Goal: Task Accomplishment & Management: Manage account settings

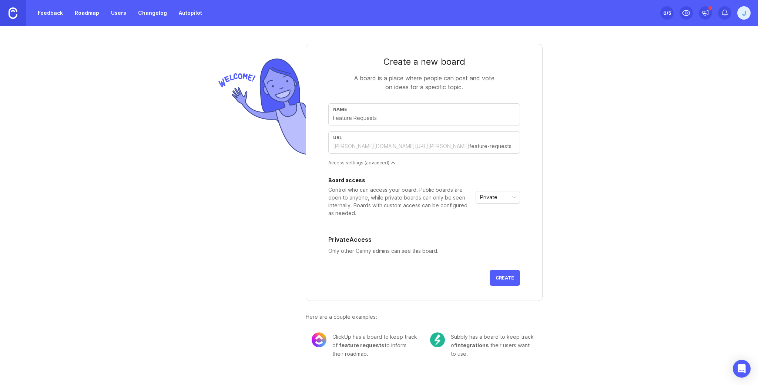
click at [348, 81] on form "Create a new board A board is a place where people can post and vote on ideas f…" at bounding box center [424, 172] width 237 height 257
click at [749, 13] on div "J" at bounding box center [744, 12] width 13 height 13
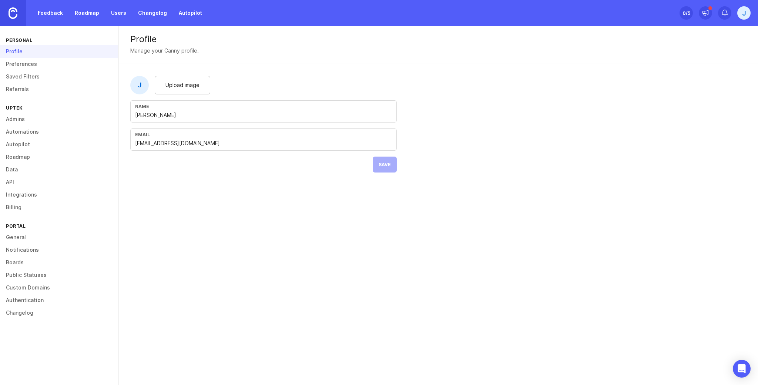
click at [61, 14] on link "Feedback" at bounding box center [50, 12] width 34 height 13
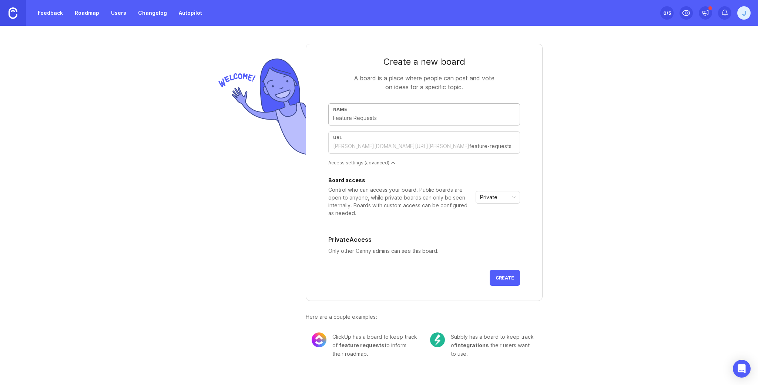
click at [340, 82] on form "Create a new board A board is a place where people can post and vote on ideas f…" at bounding box center [424, 172] width 237 height 257
click at [358, 119] on input "text" at bounding box center [424, 118] width 182 height 8
click at [334, 82] on form "Create a new board A board is a place where people can post and vote on ideas f…" at bounding box center [424, 172] width 237 height 257
click at [513, 201] on div "Private" at bounding box center [498, 197] width 44 height 13
click at [508, 221] on li "Public" at bounding box center [498, 224] width 44 height 12
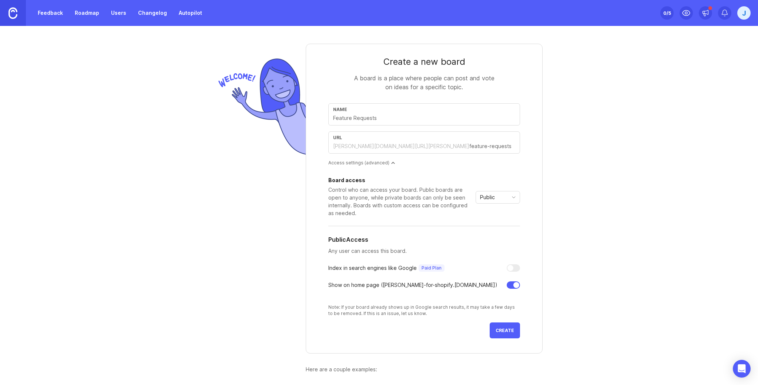
click at [510, 338] on form "Create a new board A board is a place where people can post and vote on ideas f…" at bounding box center [424, 199] width 237 height 310
click at [509, 331] on span "Create" at bounding box center [505, 331] width 19 height 6
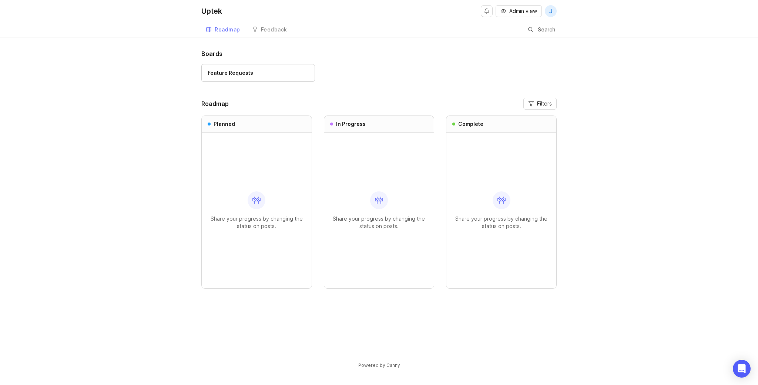
click at [263, 31] on div "Feedback" at bounding box center [274, 29] width 26 height 5
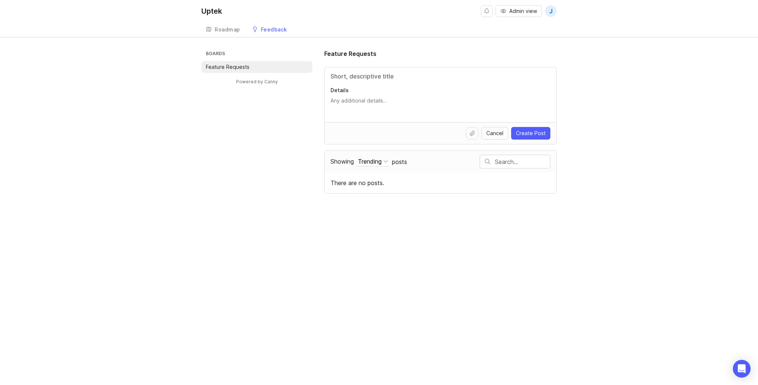
click at [227, 31] on div "Roadmap" at bounding box center [228, 29] width 26 height 5
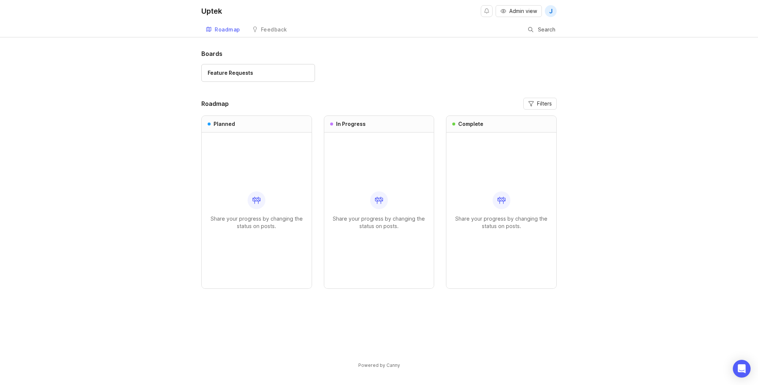
click at [181, 107] on div "Boards Feature Requests Roadmap Filters Planned Share your progress by changing…" at bounding box center [379, 215] width 758 height 332
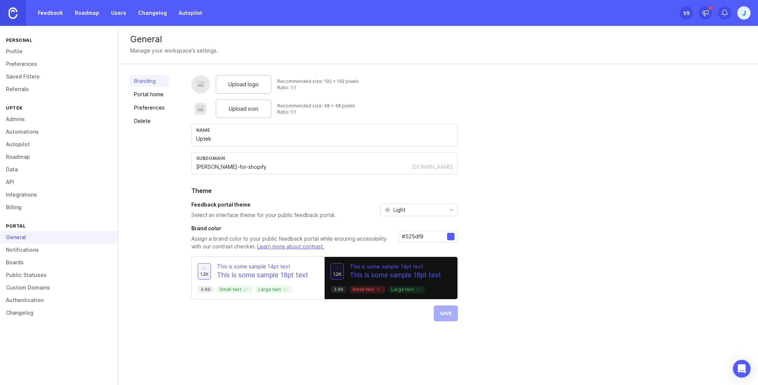
click at [149, 104] on link "Preferences" at bounding box center [150, 108] width 40 height 12
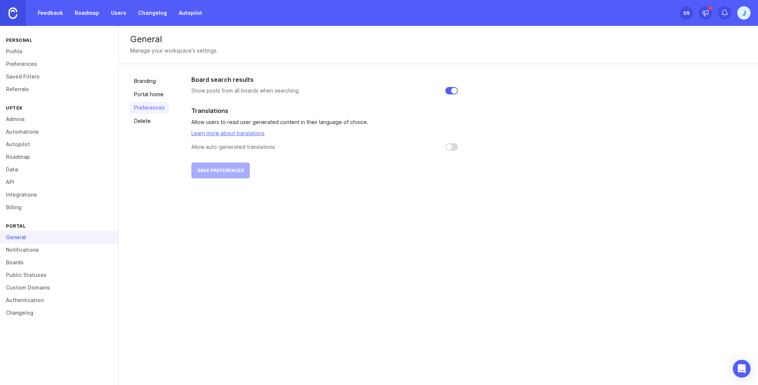
click at [447, 149] on input "checkbox" at bounding box center [452, 146] width 13 height 7
checkbox input "false"
click at [139, 83] on link "Branding" at bounding box center [150, 81] width 40 height 12
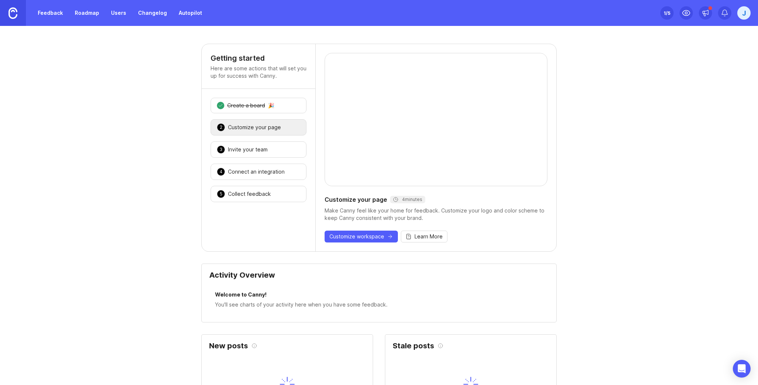
click at [250, 143] on div "3 Invite your team 🎉" at bounding box center [259, 149] width 96 height 16
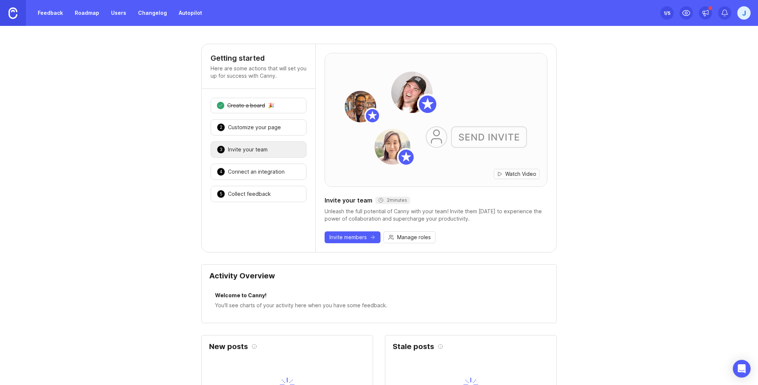
click at [259, 174] on div "Connect an integration" at bounding box center [256, 171] width 57 height 7
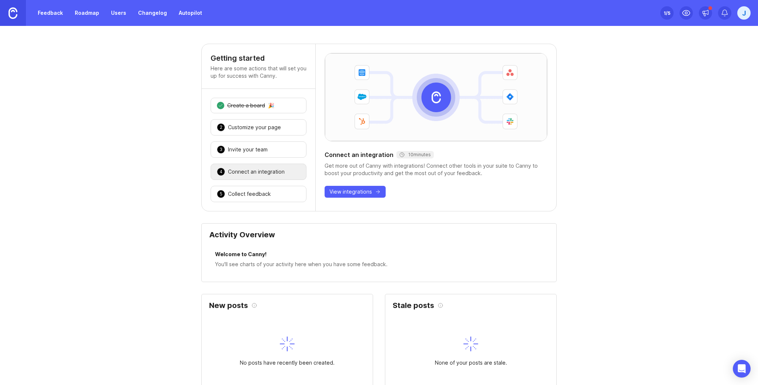
click at [271, 190] on div "5 Collect feedback 🎉" at bounding box center [259, 194] width 96 height 16
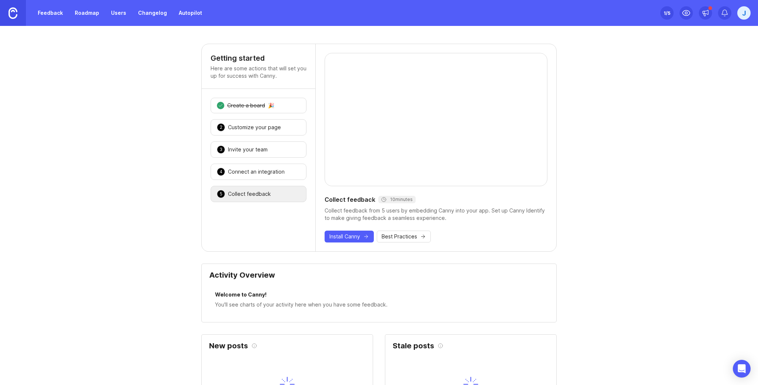
click at [347, 235] on span "Install Canny" at bounding box center [345, 236] width 31 height 7
click at [278, 130] on div "2 Customize your page 🎉" at bounding box center [259, 127] width 96 height 16
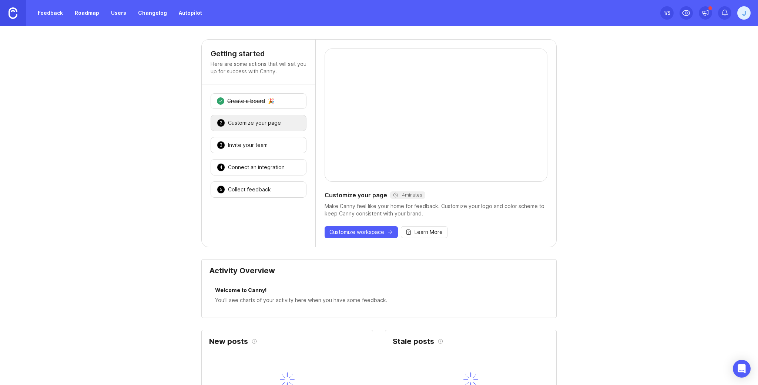
click at [60, 13] on link "Feedback" at bounding box center [50, 12] width 34 height 13
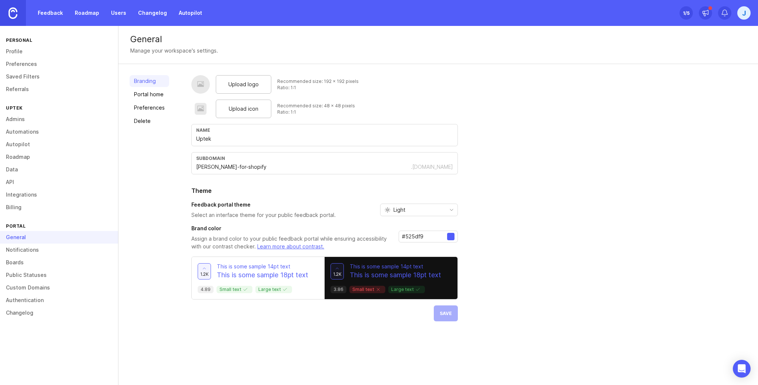
click at [158, 93] on link "Portal home" at bounding box center [150, 95] width 40 height 12
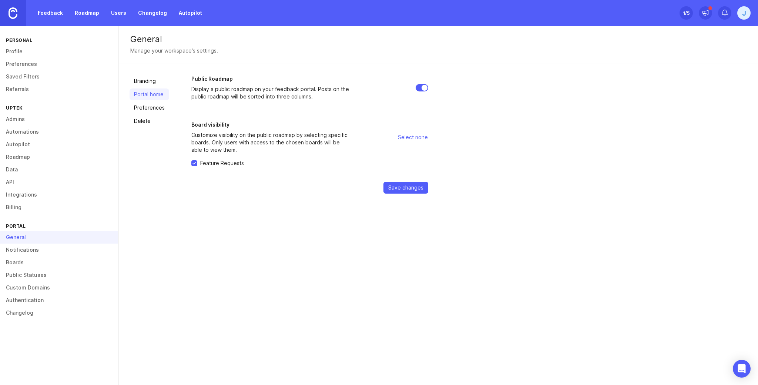
click at [156, 106] on link "Preferences" at bounding box center [150, 108] width 40 height 12
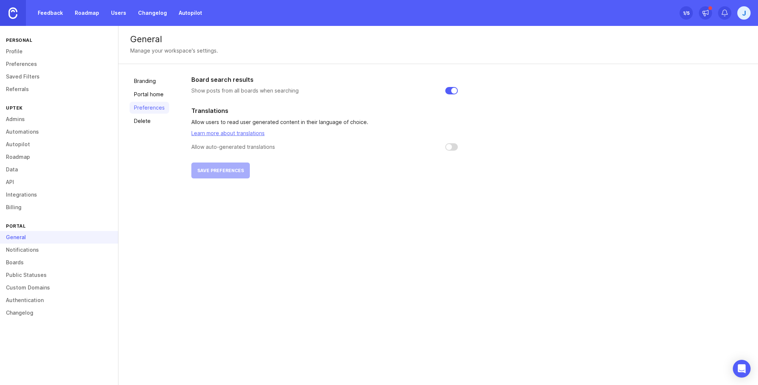
click at [152, 116] on link "Delete" at bounding box center [150, 121] width 40 height 12
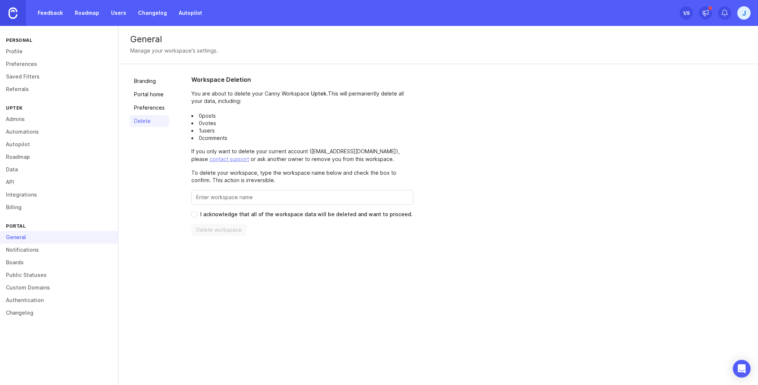
click at [29, 65] on link "Preferences" at bounding box center [59, 64] width 118 height 13
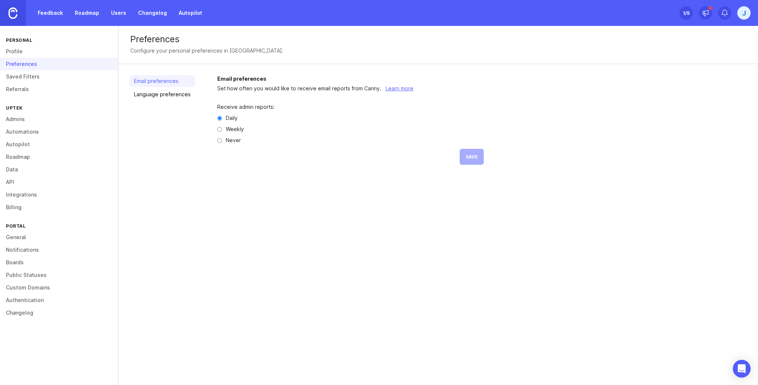
click at [177, 99] on link "Language preferences" at bounding box center [163, 95] width 66 height 12
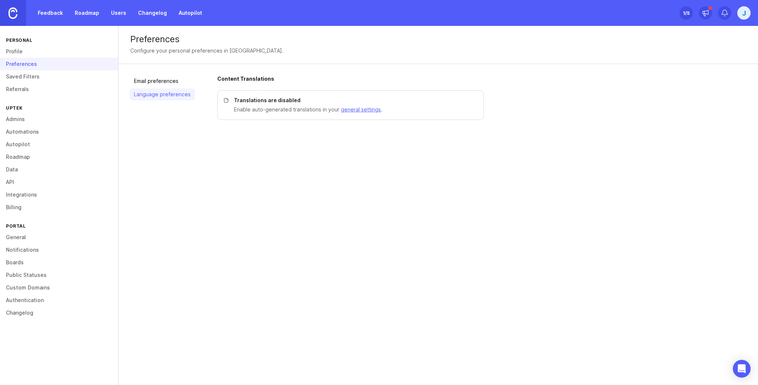
click at [171, 83] on link "Email preferences" at bounding box center [163, 81] width 66 height 12
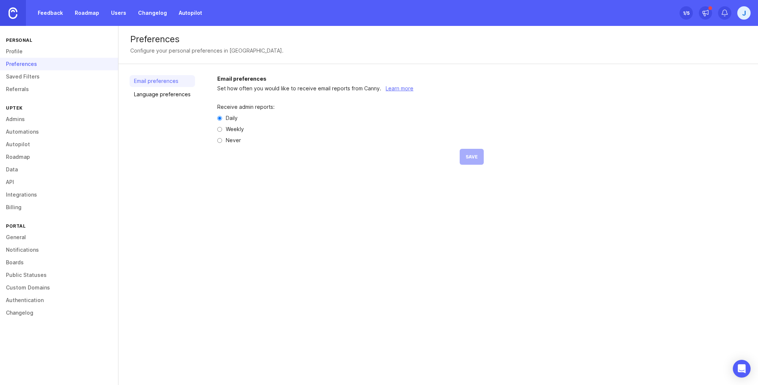
click at [235, 136] on div "Receive admin reports: Daily Weekly Never Save" at bounding box center [350, 135] width 267 height 84
click at [234, 139] on label "Never" at bounding box center [233, 140] width 15 height 5
click at [222, 139] on input "Never" at bounding box center [219, 140] width 5 height 5
radio input "true"
click at [228, 118] on label "Daily" at bounding box center [232, 118] width 12 height 5
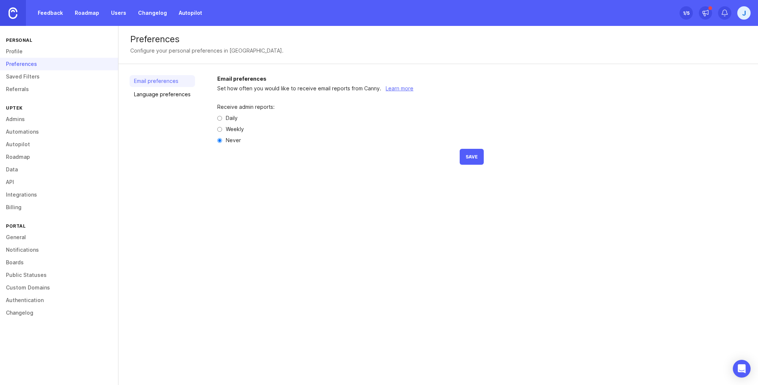
click at [222, 118] on input "Daily" at bounding box center [219, 118] width 5 height 5
radio input "true"
click at [59, 77] on link "Saved Filters" at bounding box center [59, 76] width 118 height 13
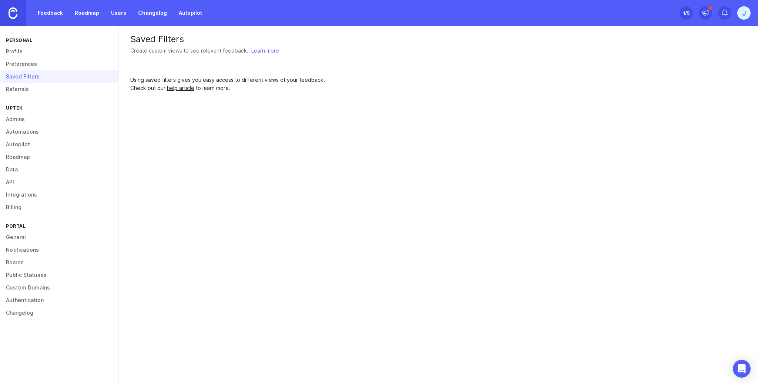
click at [57, 90] on link "Referrals" at bounding box center [59, 89] width 118 height 13
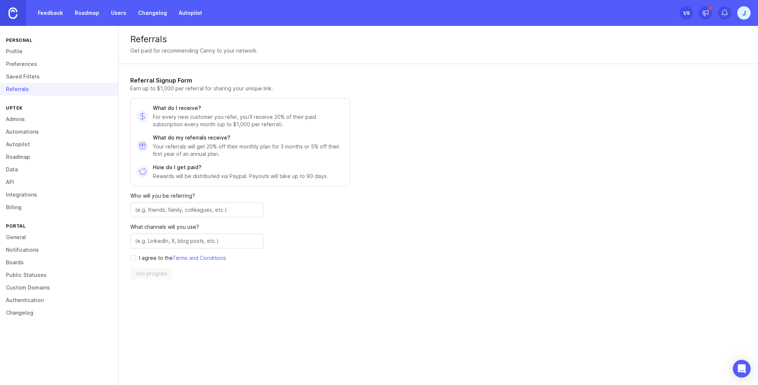
click at [35, 118] on link "Admins" at bounding box center [59, 119] width 118 height 13
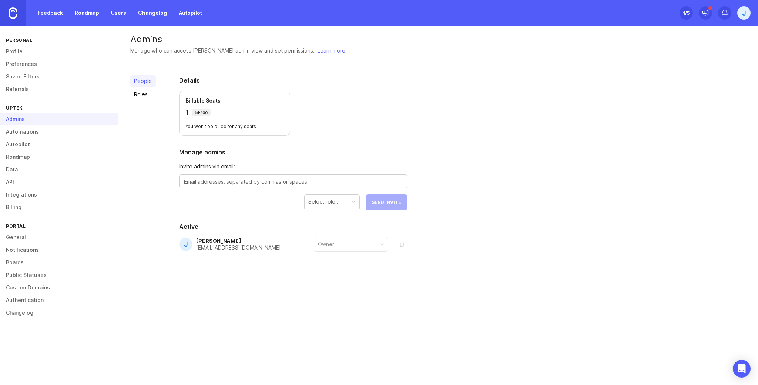
click at [33, 127] on link "Automations" at bounding box center [59, 132] width 118 height 13
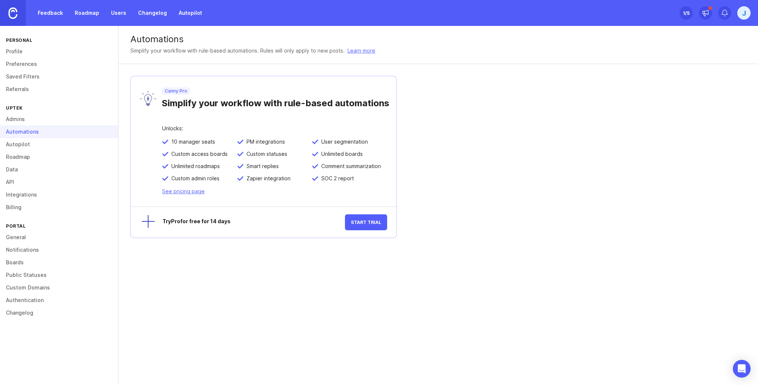
click at [35, 233] on link "General" at bounding box center [59, 237] width 118 height 13
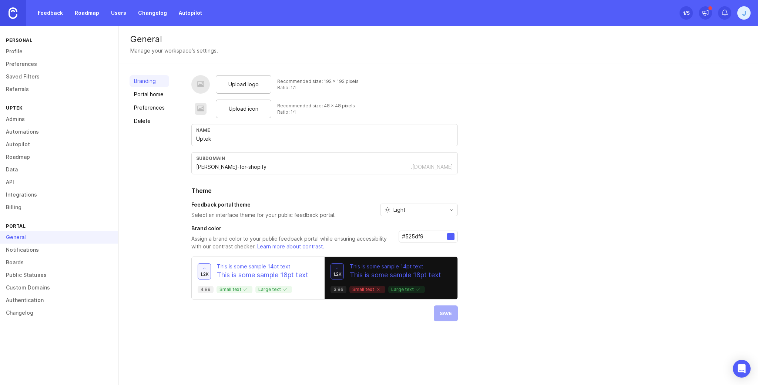
click at [34, 251] on link "Notifications" at bounding box center [59, 250] width 118 height 13
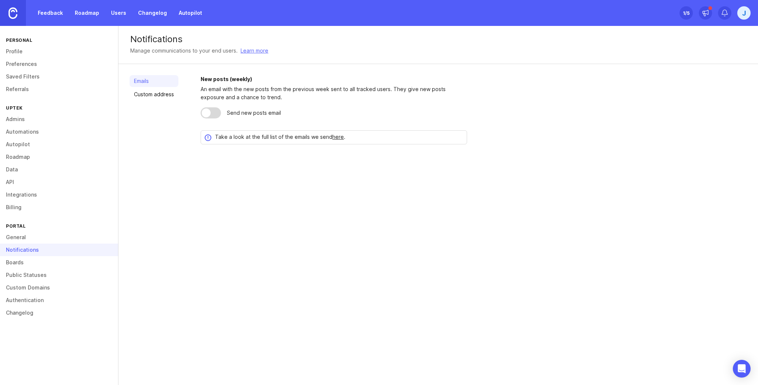
click at [151, 96] on link "Custom address" at bounding box center [154, 95] width 49 height 12
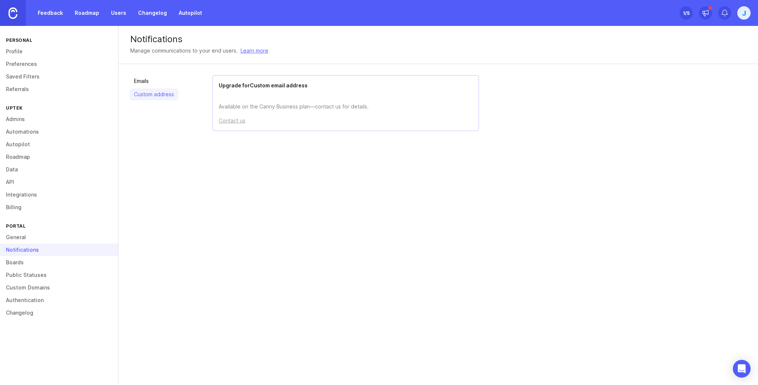
click at [24, 263] on link "Boards" at bounding box center [59, 262] width 118 height 13
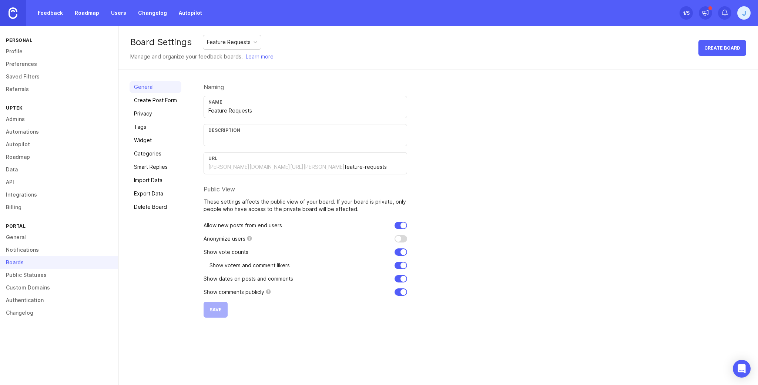
click at [162, 104] on link "Create Post Form" at bounding box center [156, 100] width 52 height 12
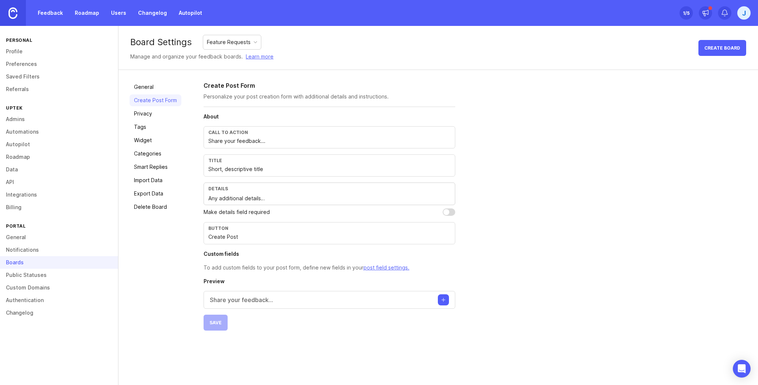
click at [163, 112] on link "Privacy" at bounding box center [156, 114] width 52 height 12
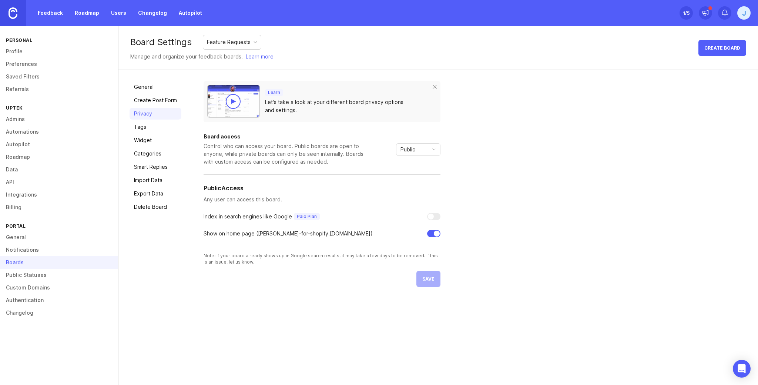
click at [162, 125] on link "Tags" at bounding box center [156, 127] width 52 height 12
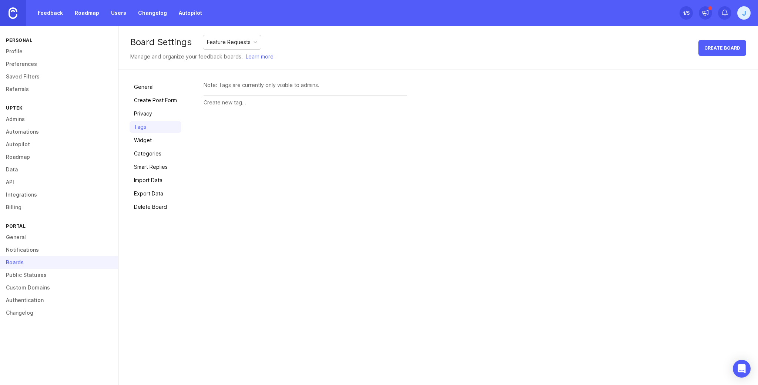
click at [160, 140] on link "Widget" at bounding box center [156, 140] width 52 height 12
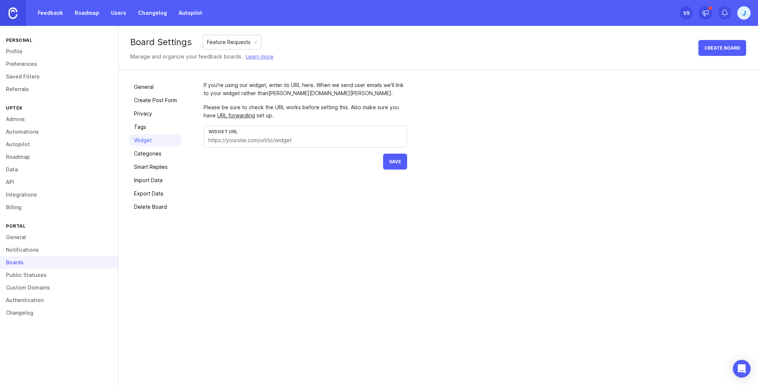
click at [154, 157] on link "Categories" at bounding box center [156, 154] width 52 height 12
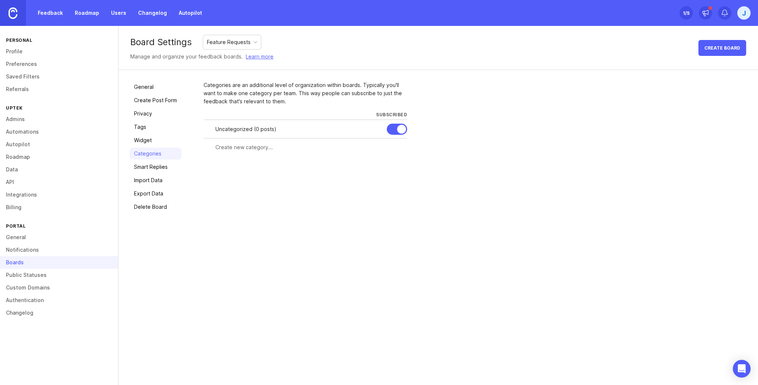
click at [149, 136] on link "Widget" at bounding box center [156, 140] width 52 height 12
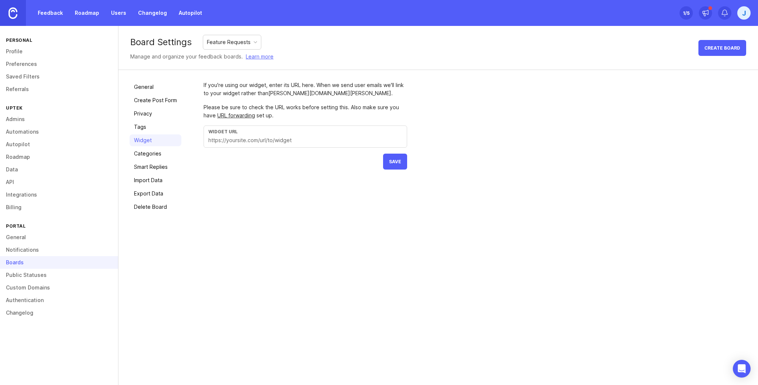
click at [148, 148] on link "Categories" at bounding box center [156, 154] width 52 height 12
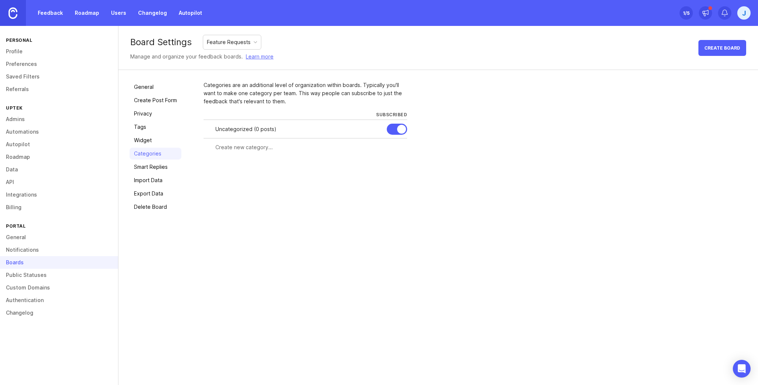
click at [147, 166] on link "Smart Replies" at bounding box center [156, 167] width 52 height 12
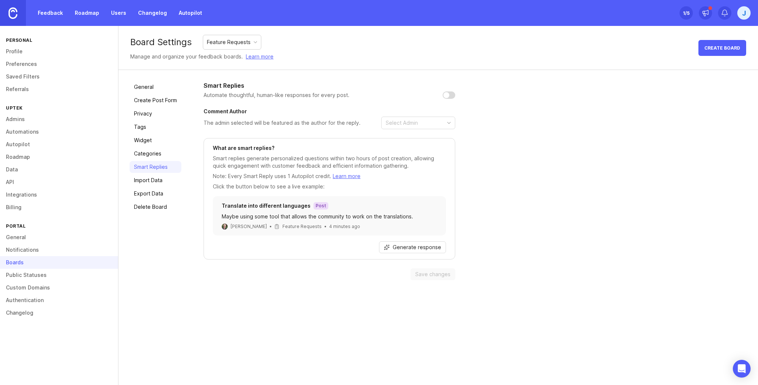
click at [148, 178] on link "Import Data" at bounding box center [156, 180] width 52 height 12
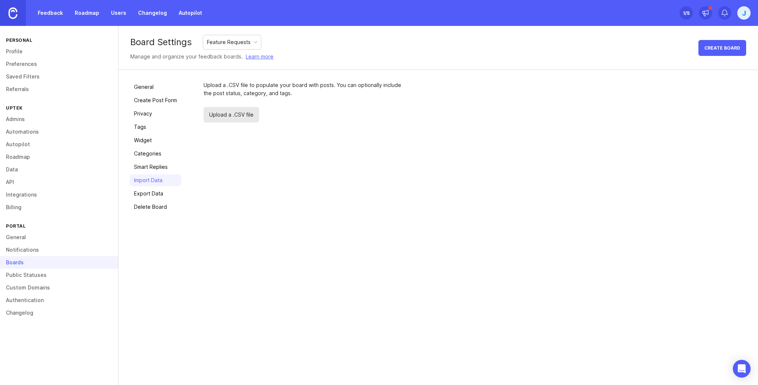
click at [68, 274] on link "Public Statuses" at bounding box center [59, 275] width 118 height 13
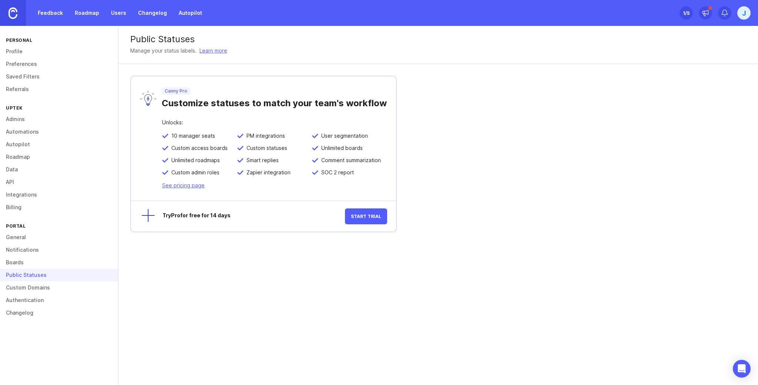
click at [60, 286] on link "Custom Domains" at bounding box center [59, 287] width 118 height 13
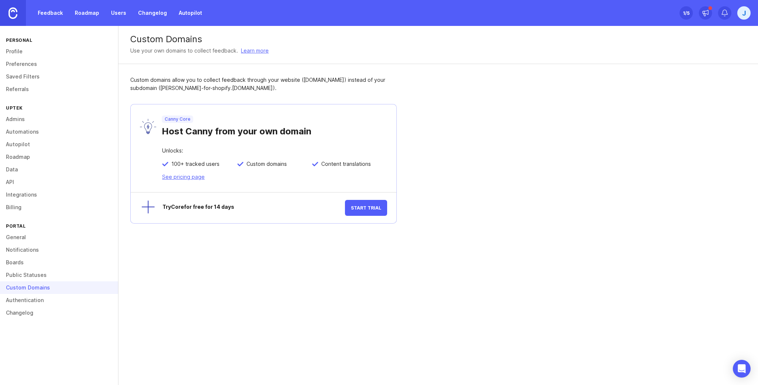
click at [56, 297] on link "Authentication" at bounding box center [59, 300] width 118 height 13
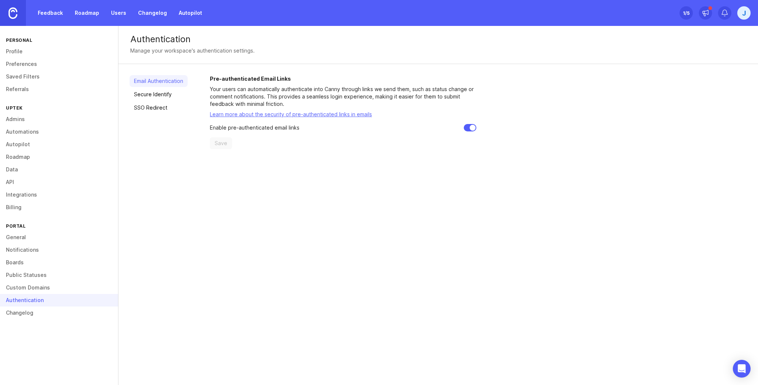
click at [52, 311] on link "Changelog" at bounding box center [59, 313] width 118 height 13
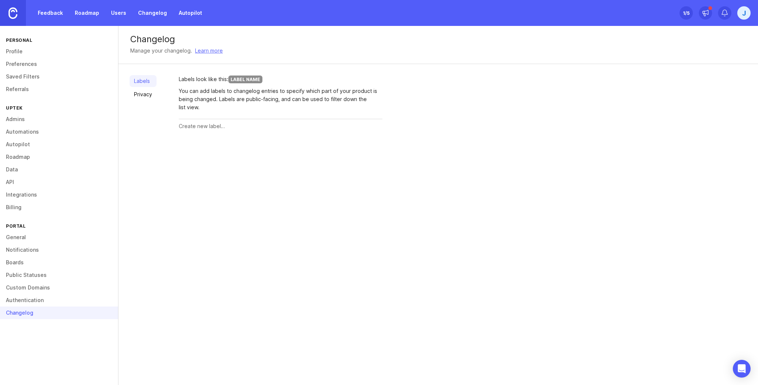
click at [221, 198] on div "Changelog Manage your changelog. Learn more Labels Privacy Labels look like thi…" at bounding box center [439, 205] width 640 height 359
